Goal: Information Seeking & Learning: Learn about a topic

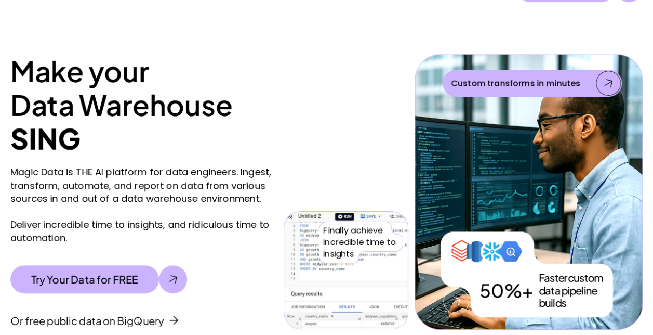
click at [139, 203] on p "Magic Data is THE AI platform for data engineers. Ingest, transform, automate, …" at bounding box center [143, 204] width 266 height 78
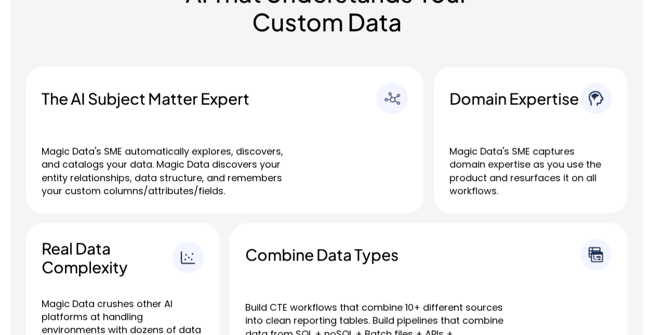
scroll to position [503, 0]
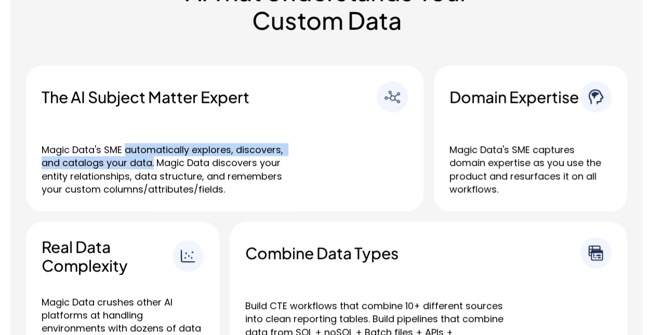
drag, startPoint x: 125, startPoint y: 152, endPoint x: 154, endPoint y: 168, distance: 33.3
click at [154, 168] on p "Magic Data's SME automatically explores, discovers, and catalogs your data. Mag…" at bounding box center [172, 169] width 260 height 52
copy p "automatically explores, discovers, and catalogs your data."
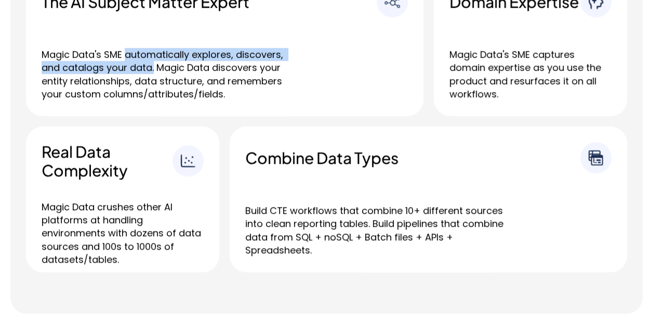
scroll to position [633, 0]
